Goal: Task Accomplishment & Management: Use online tool/utility

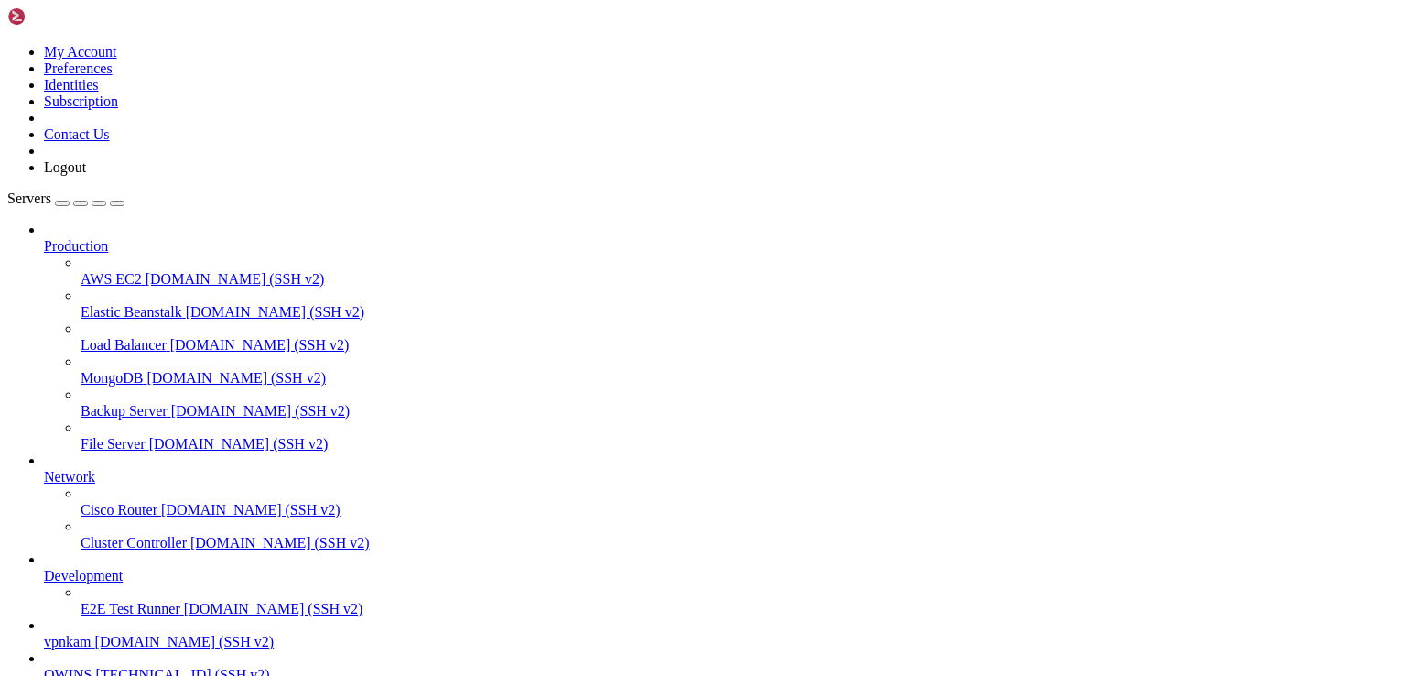
scroll to position [670, 0]
drag, startPoint x: 799, startPoint y: 278, endPoint x: 552, endPoint y: 194, distance: 261.1
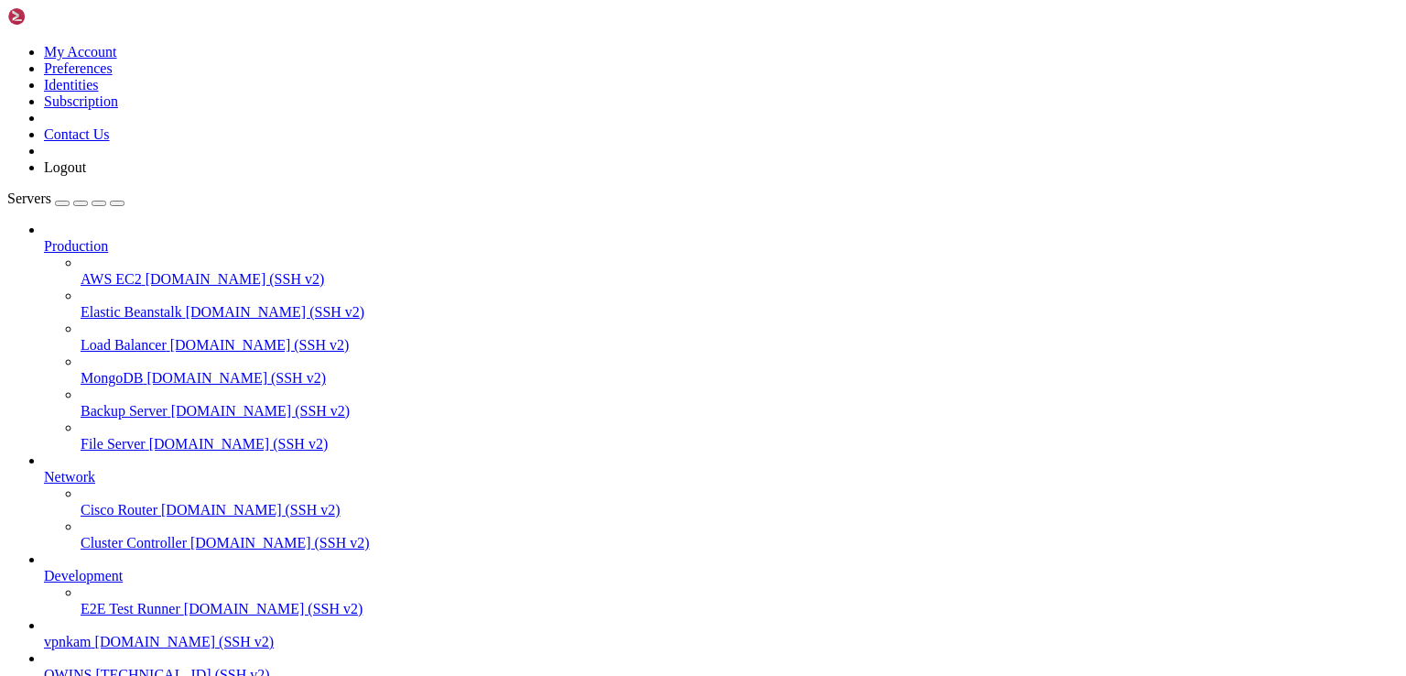
scroll to position [17, 1]
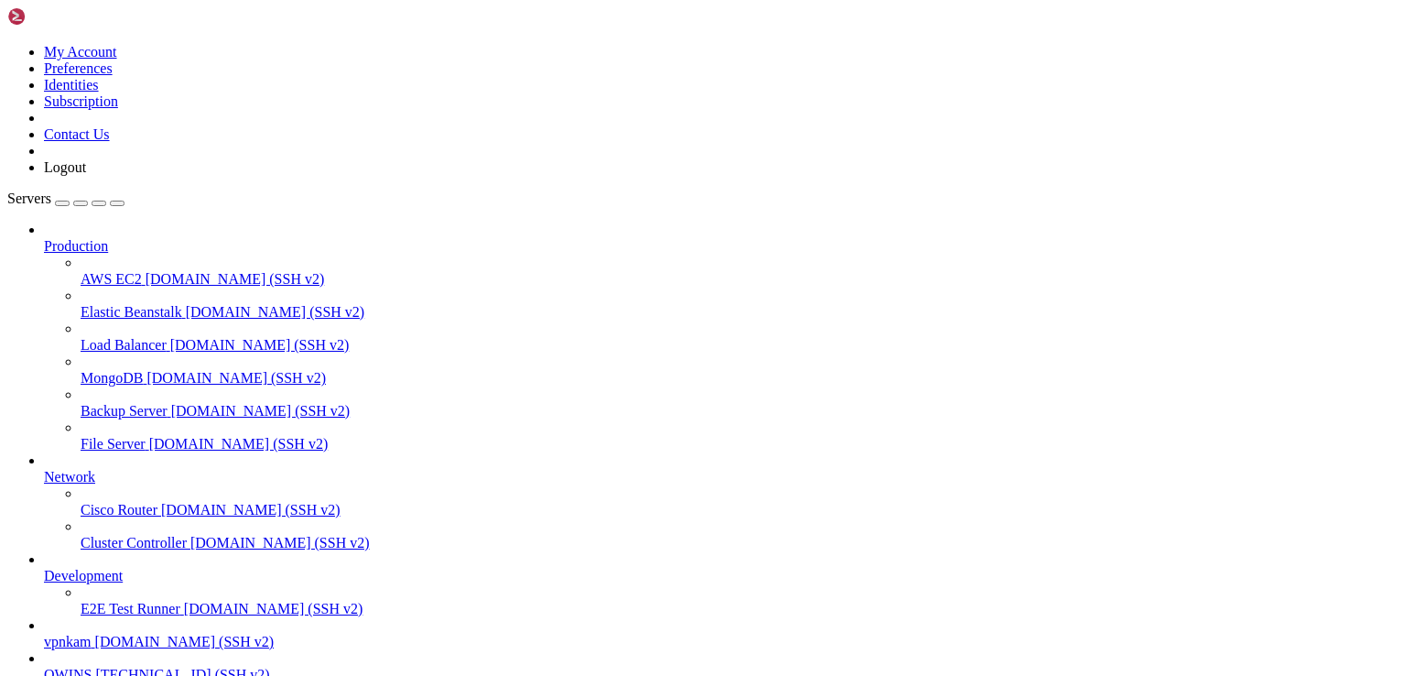
scroll to position [2076, 0]
drag, startPoint x: 354, startPoint y: 1550, endPoint x: 16, endPoint y: 1344, distance: 396.4
copy div "Traceback (most recent call last): File "/usr/local/lib/python3.10/site-package…"
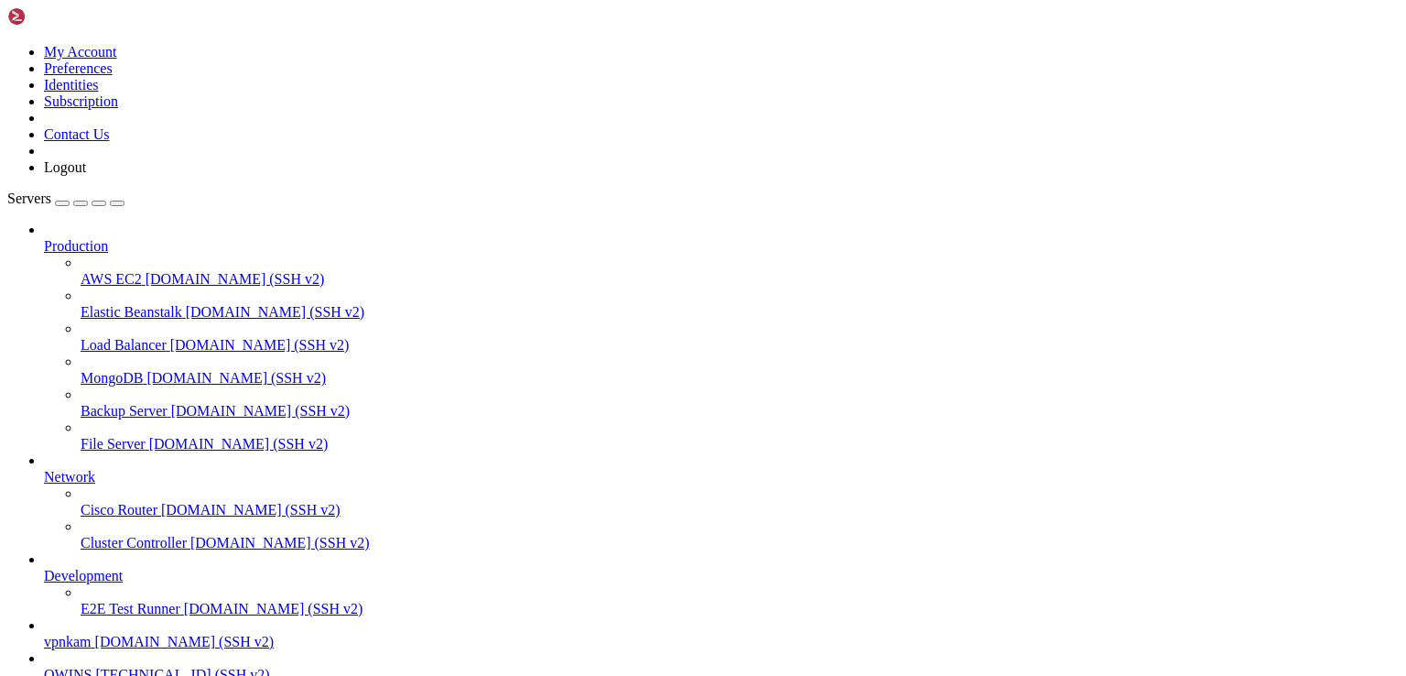
drag, startPoint x: 499, startPoint y: 1521, endPoint x: 489, endPoint y: 1523, distance: 10.2
drag, startPoint x: 81, startPoint y: 1380, endPoint x: 359, endPoint y: 1492, distance: 299.8
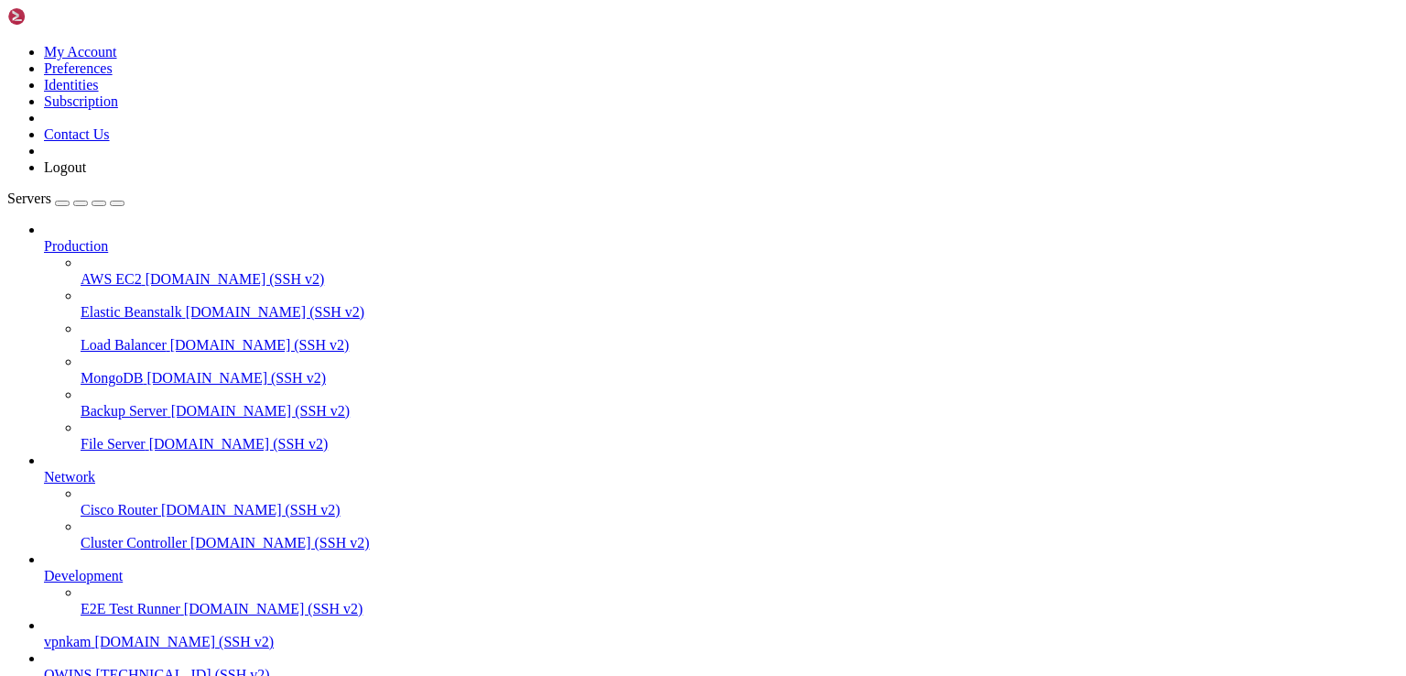
drag, startPoint x: 228, startPoint y: 1456, endPoint x: 239, endPoint y: 1458, distance: 11.1
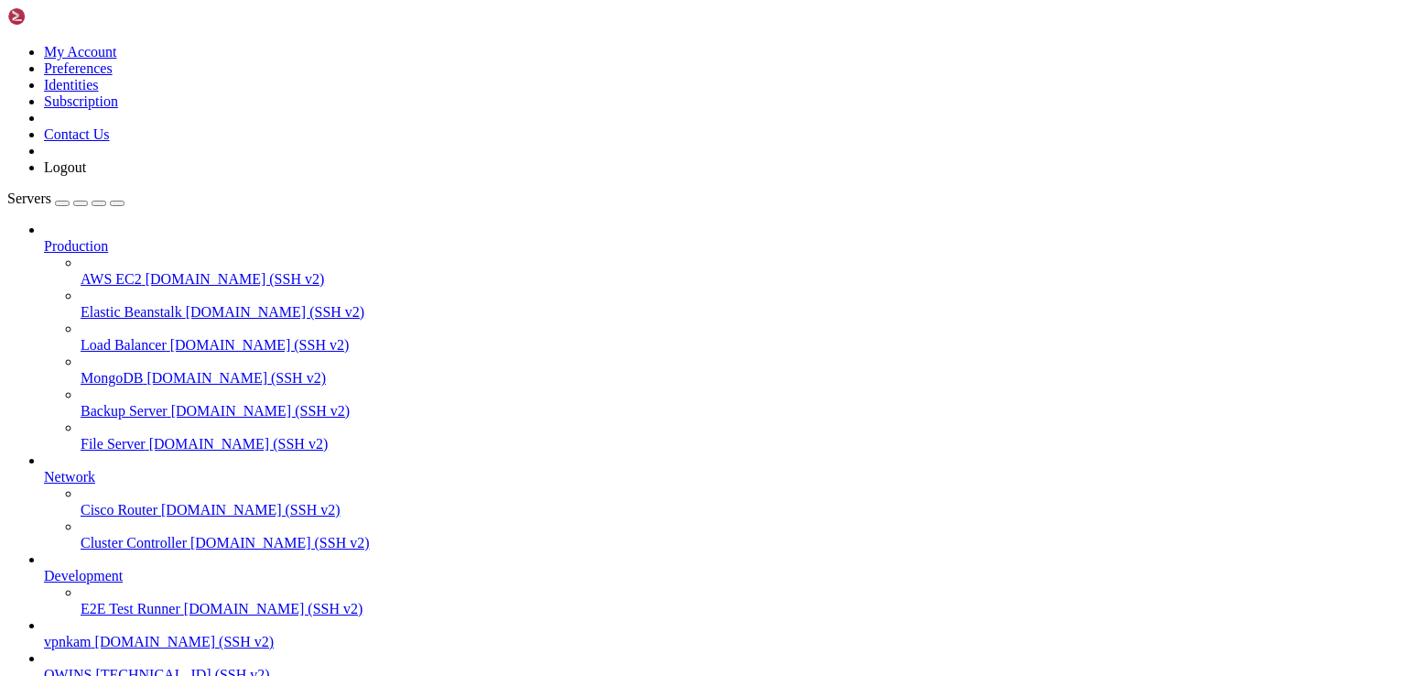
scroll to position [2362, 0]
drag, startPoint x: 351, startPoint y: 1583, endPoint x: 14, endPoint y: 1377, distance: 395.6
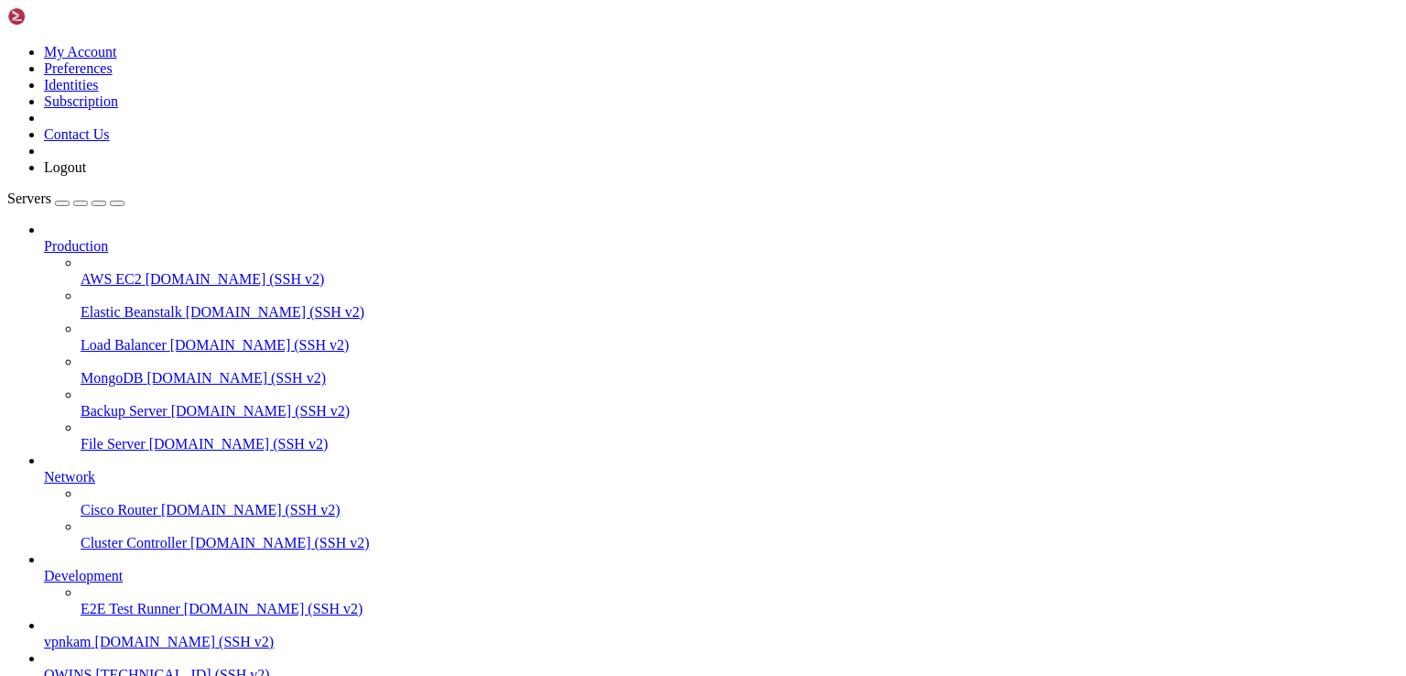
copy div "Traceback (most recent call last): File "/usr/local/lib/python3.10/site-package…"
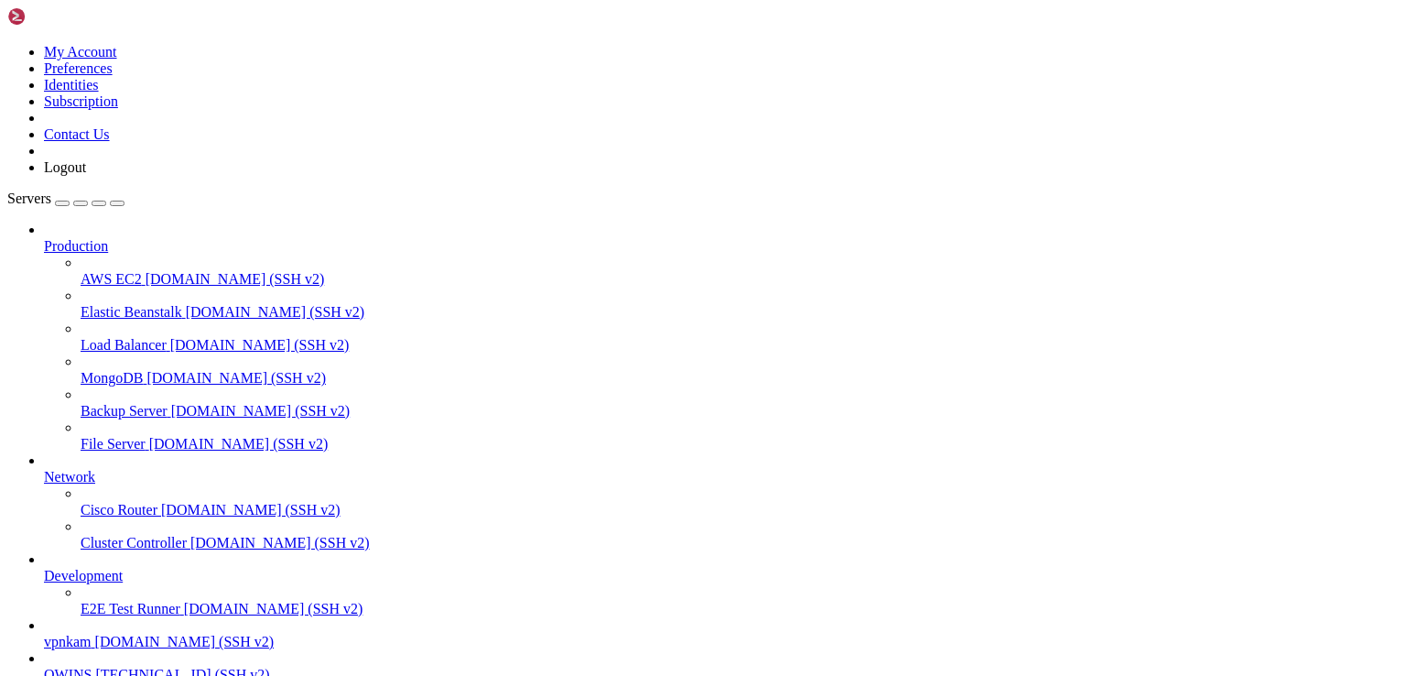
scroll to position [4020, 0]
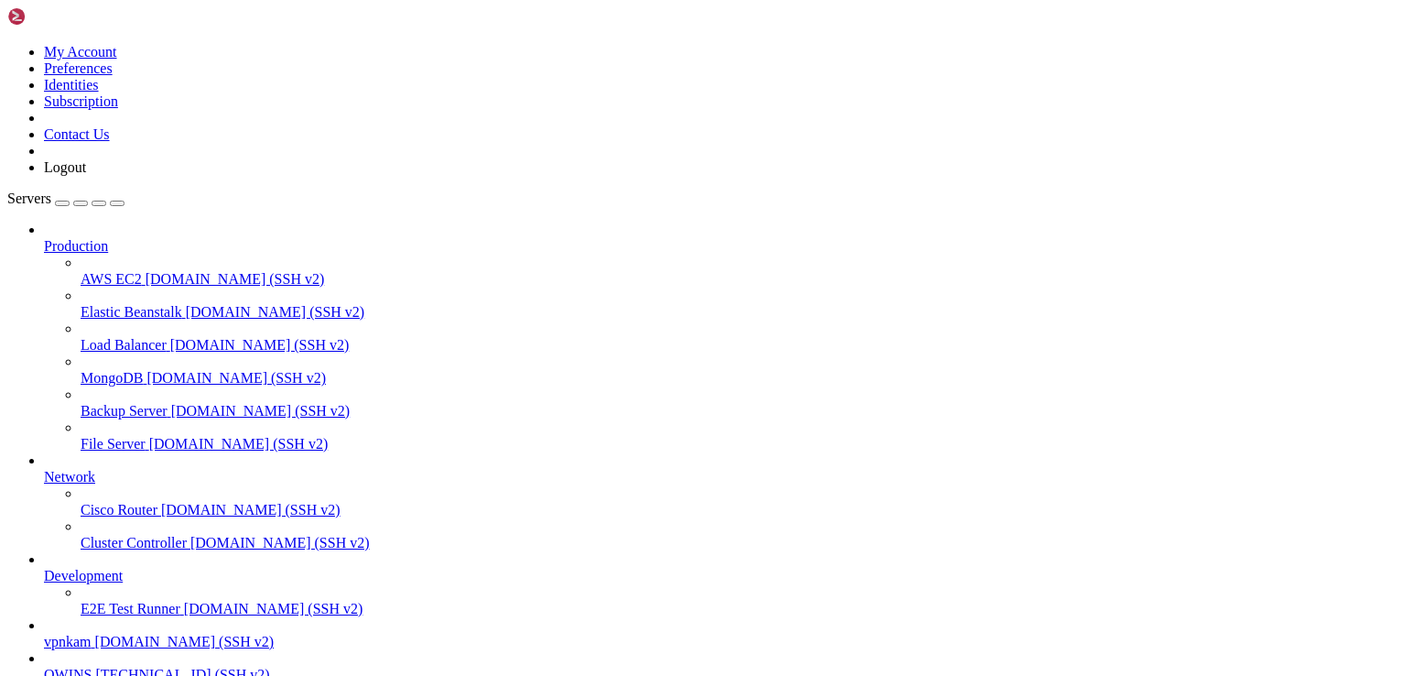
scroll to position [4383, 0]
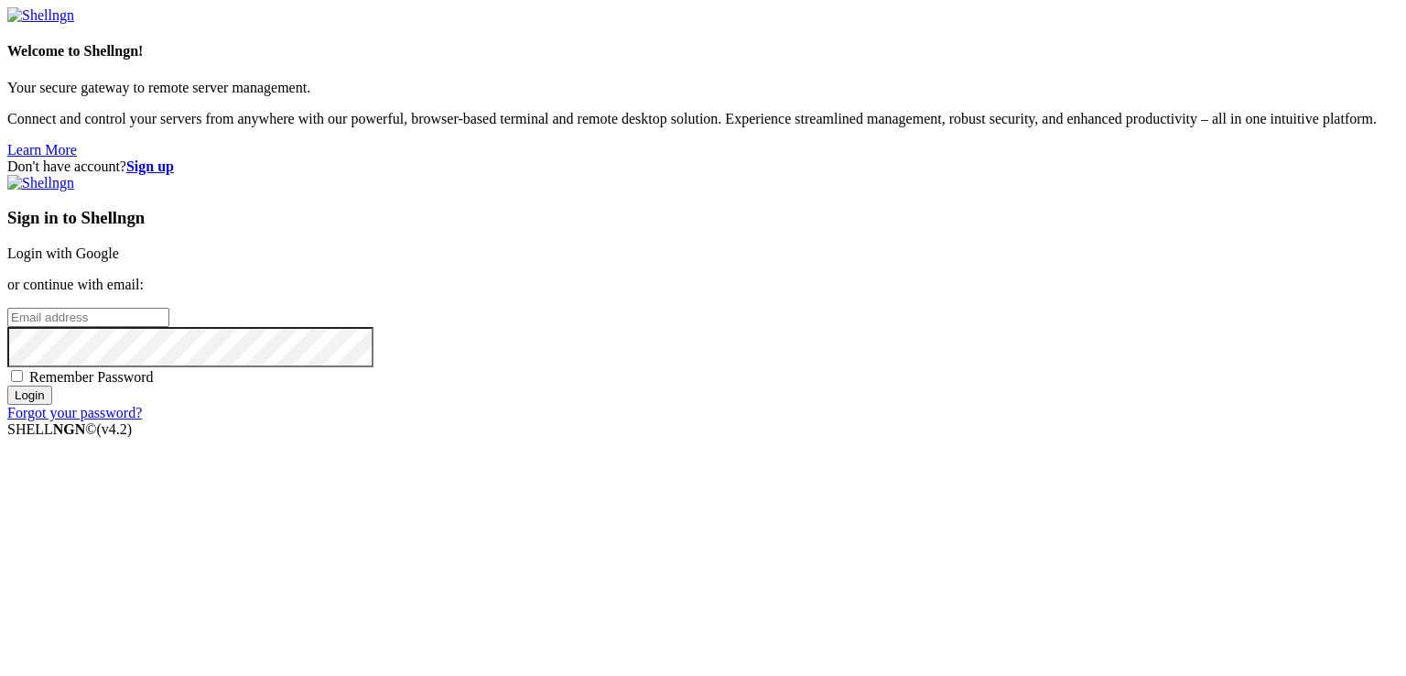
click at [119, 247] on link "Login with Google" at bounding box center [63, 253] width 112 height 16
click at [119, 245] on link "Login with Google" at bounding box center [63, 253] width 112 height 16
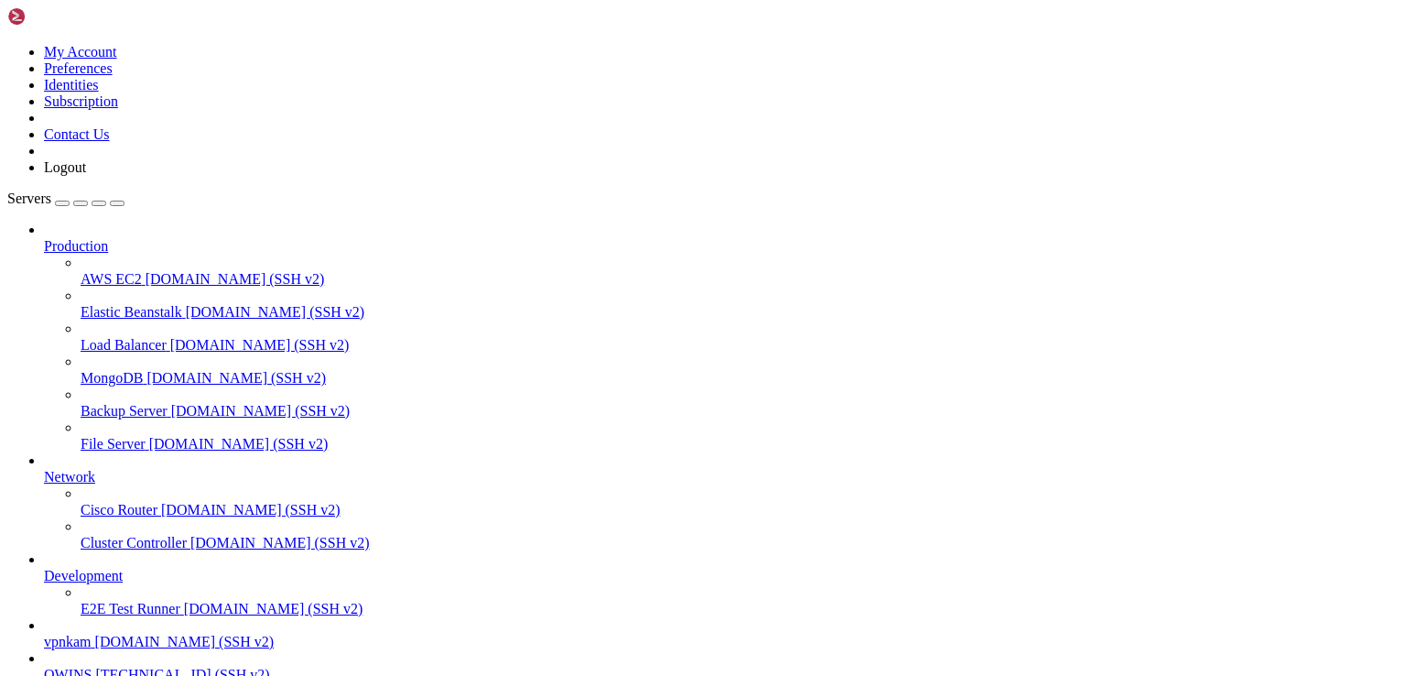
scroll to position [5789, 0]
